Goal: Complete application form

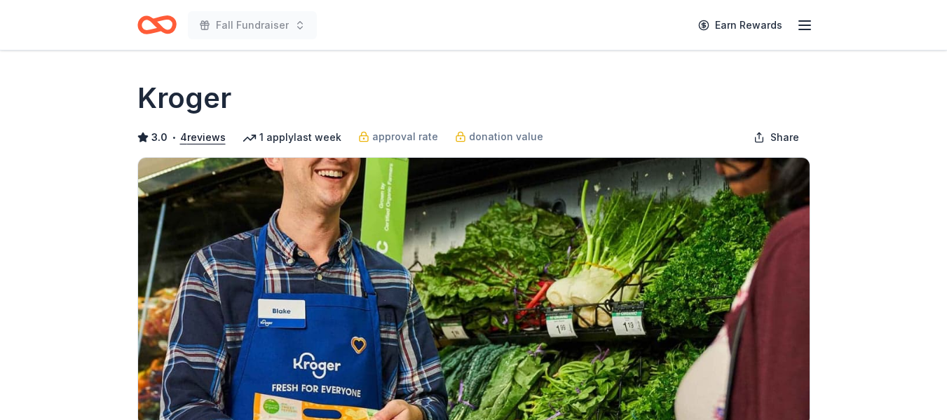
scroll to position [294, 0]
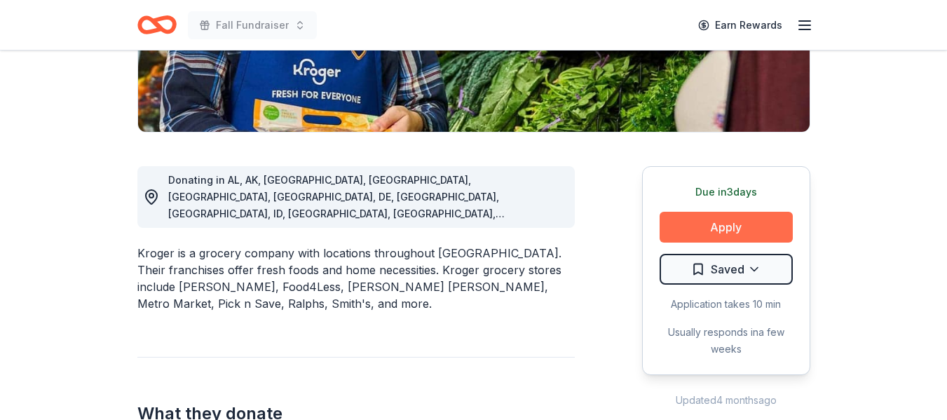
click at [723, 224] on button "Apply" at bounding box center [725, 227] width 133 height 31
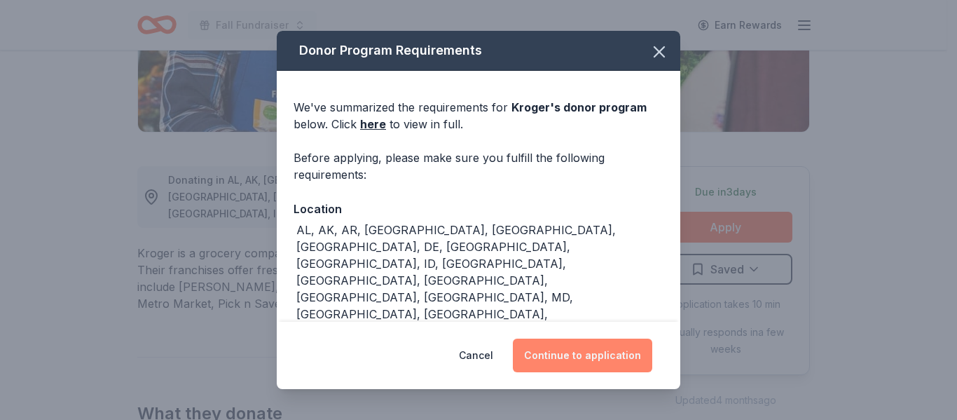
click at [584, 353] on button "Continue to application" at bounding box center [582, 356] width 139 height 34
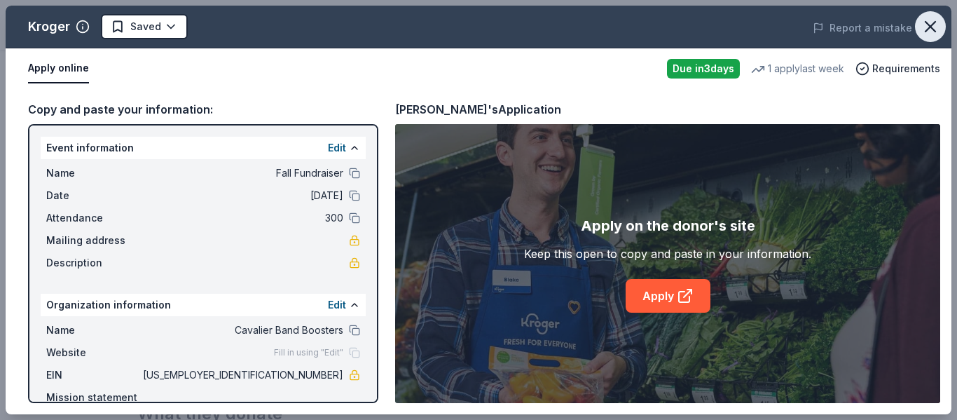
click at [932, 32] on icon "button" at bounding box center [931, 27] width 20 height 20
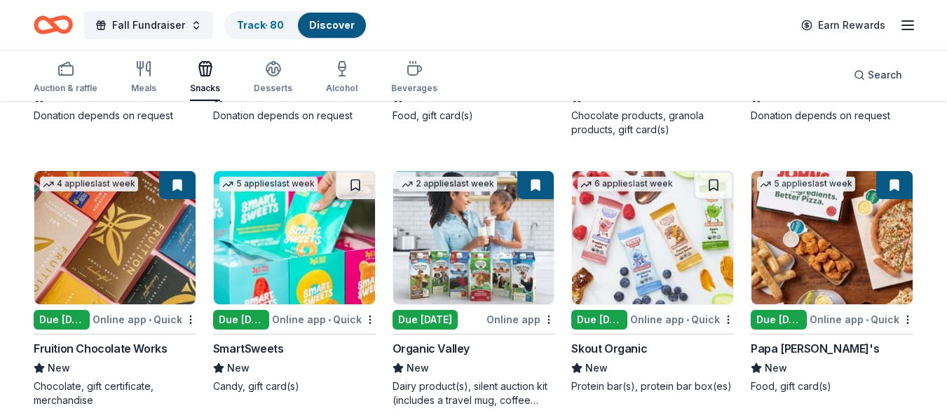
scroll to position [1712, 0]
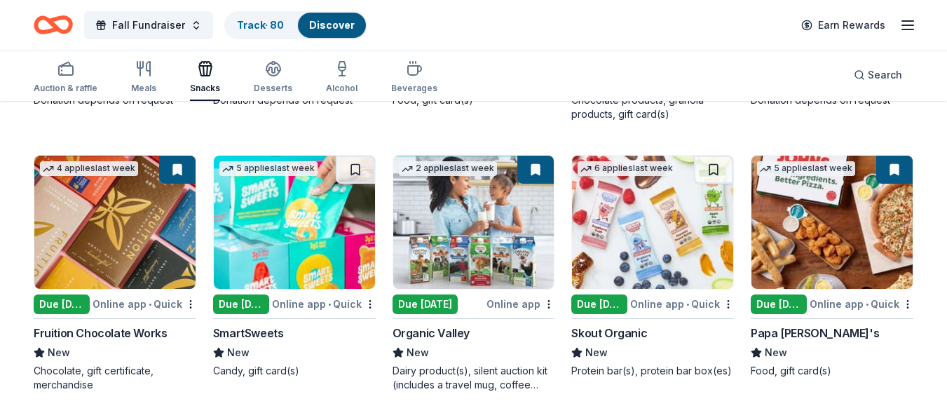
click at [482, 379] on div "Dairy product(s), silent auction kit (includes a travel mug, coffee mug, freeze…" at bounding box center [473, 378] width 163 height 28
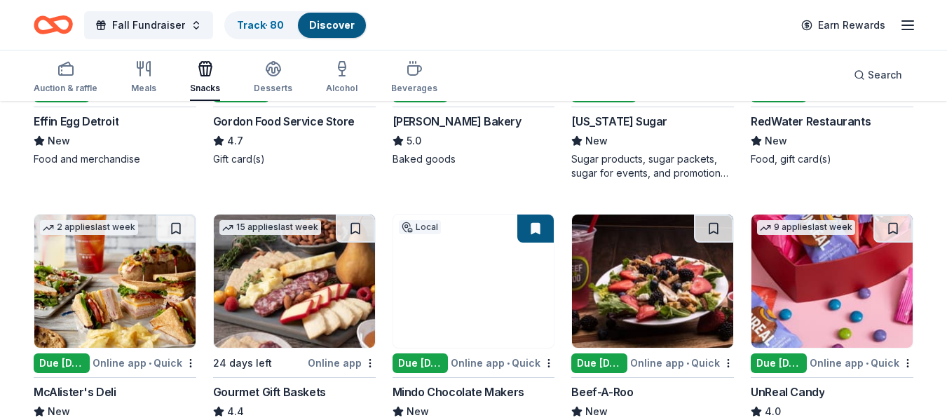
scroll to position [0, 0]
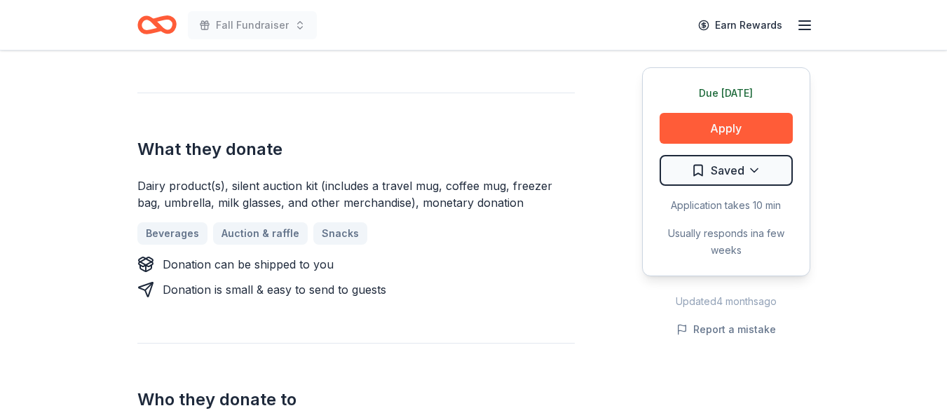
scroll to position [498, 0]
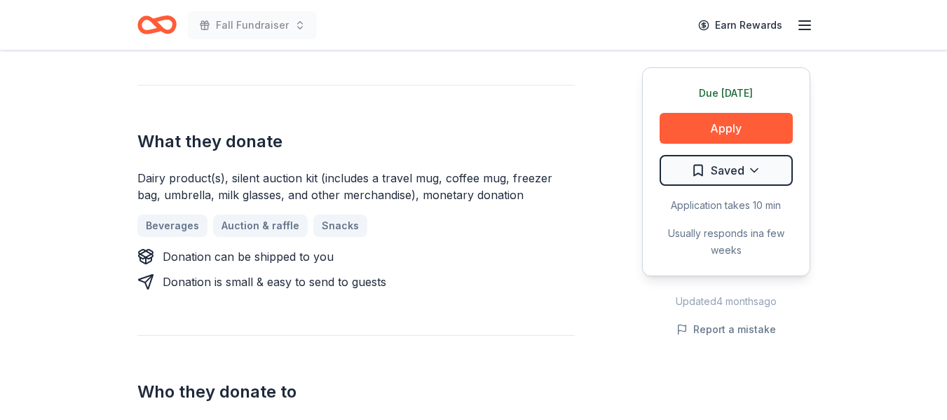
drag, startPoint x: 952, startPoint y: 71, endPoint x: 956, endPoint y: 203, distance: 132.5
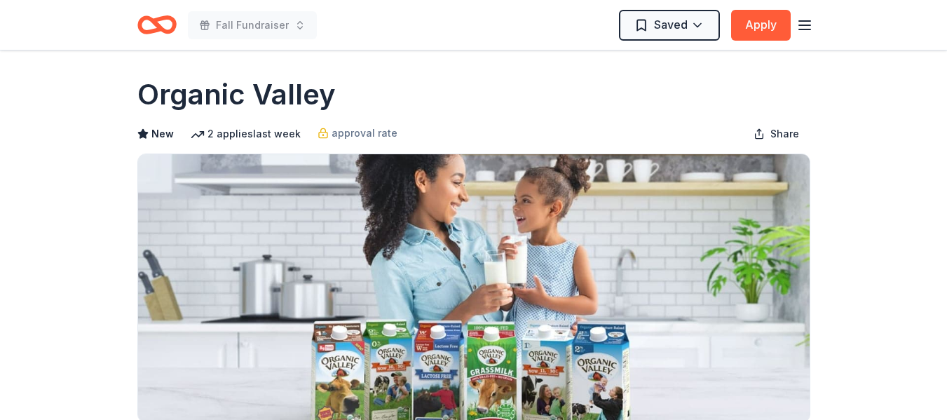
scroll to position [0, 0]
